Goal: Find specific page/section: Find specific page/section

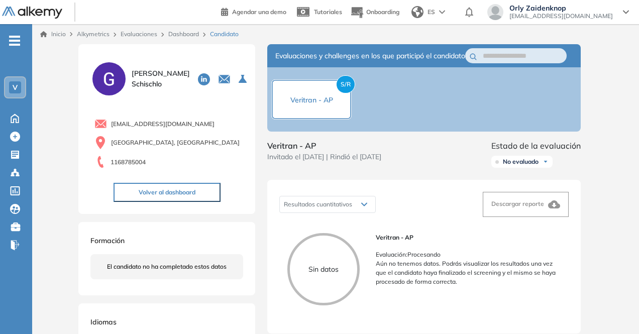
scroll to position [111, 0]
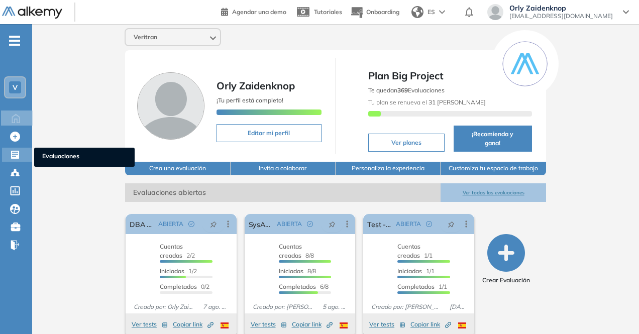
click at [14, 155] on icon at bounding box center [15, 155] width 8 height 8
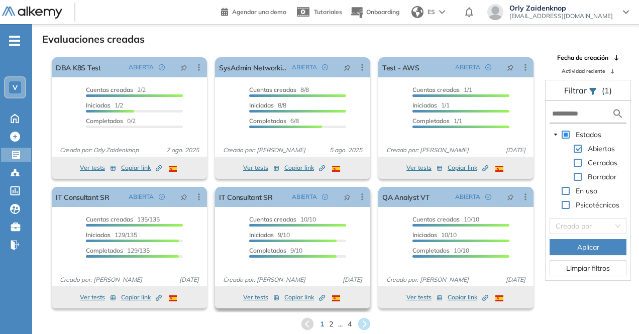
scroll to position [24, 0]
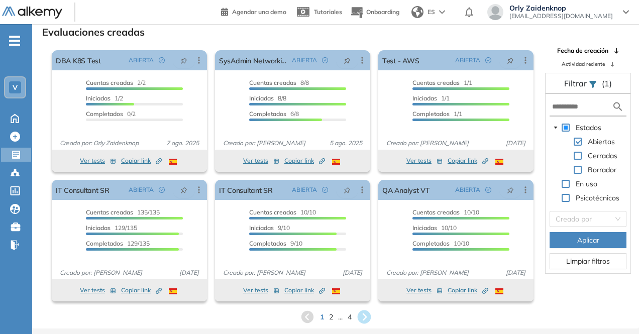
click at [367, 314] on icon at bounding box center [364, 318] width 14 height 14
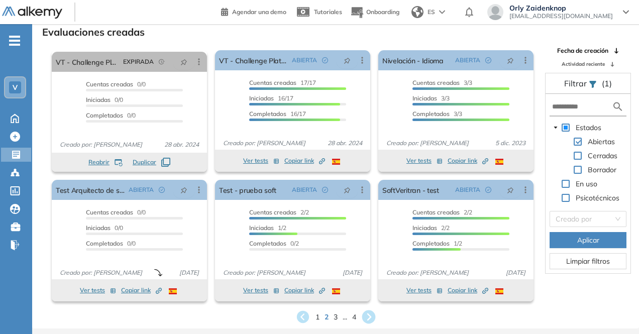
click at [372, 312] on icon at bounding box center [369, 318] width 14 height 14
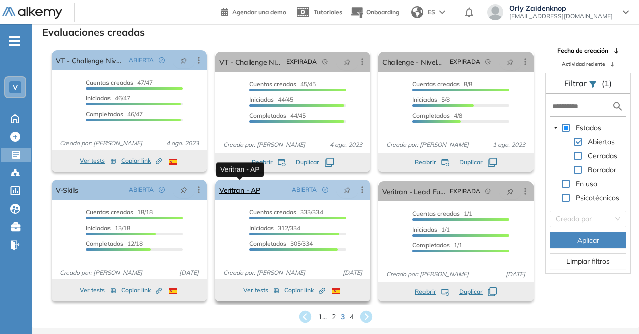
click at [247, 189] on link "Veritran - AP" at bounding box center [239, 190] width 41 height 20
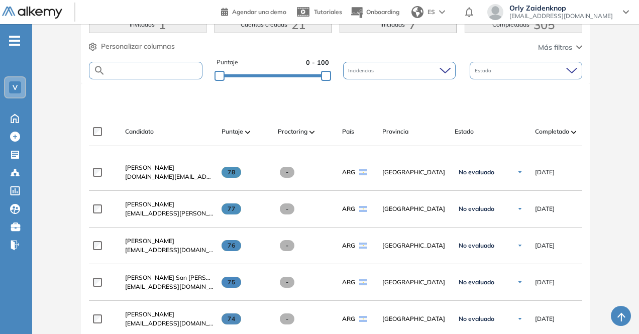
click at [127, 67] on input "text" at bounding box center [154, 71] width 96 height 8
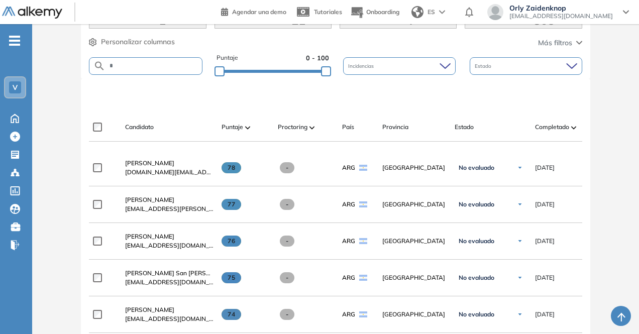
scroll to position [201, 0]
type input "******"
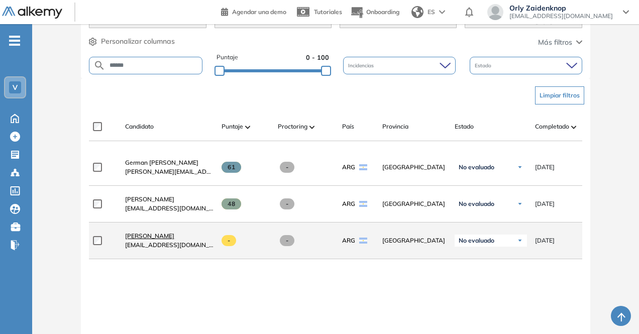
click at [145, 238] on span "[PERSON_NAME]" at bounding box center [149, 236] width 49 height 8
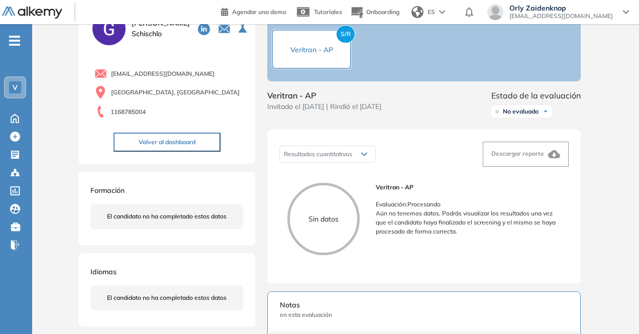
scroll to position [50, 0]
